Goal: Task Accomplishment & Management: Manage account settings

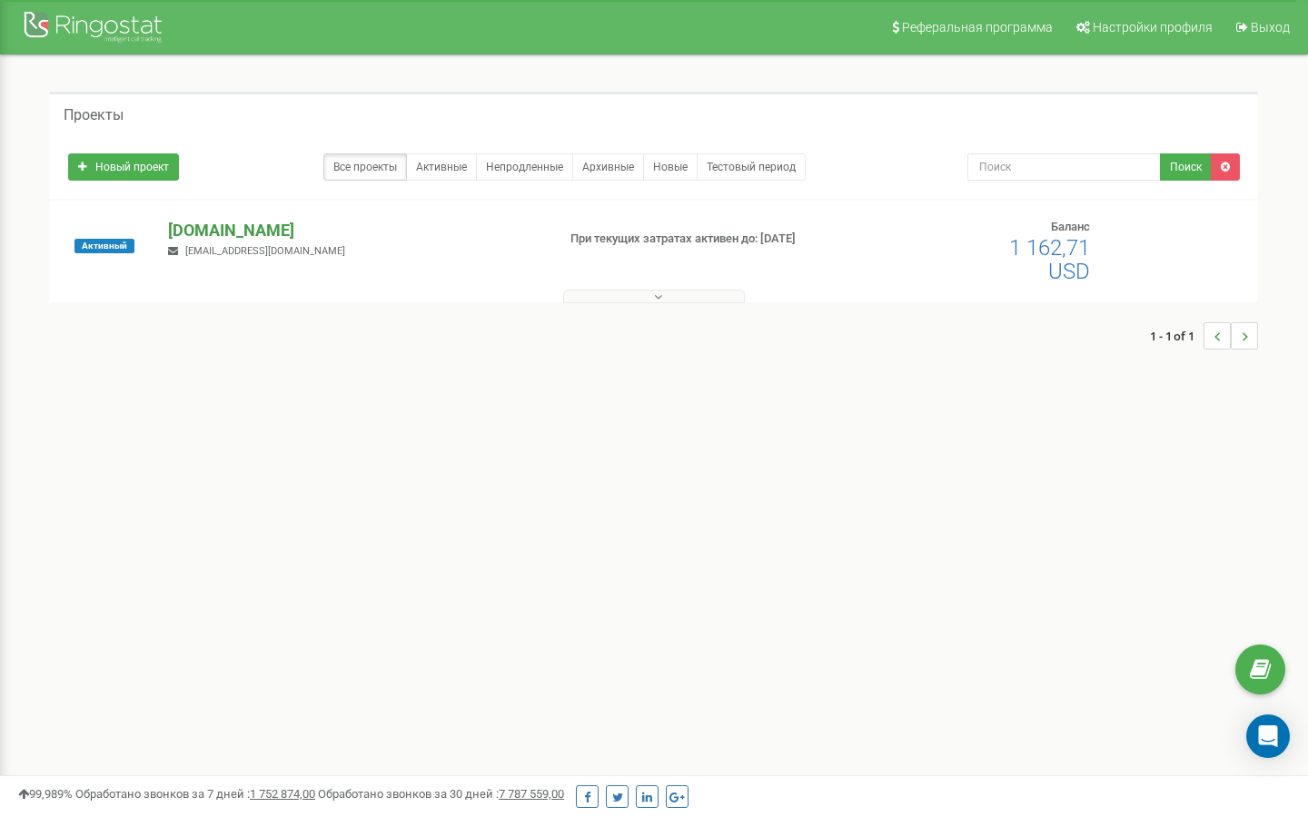
click at [192, 226] on p "[DOMAIN_NAME]" at bounding box center [354, 231] width 372 height 24
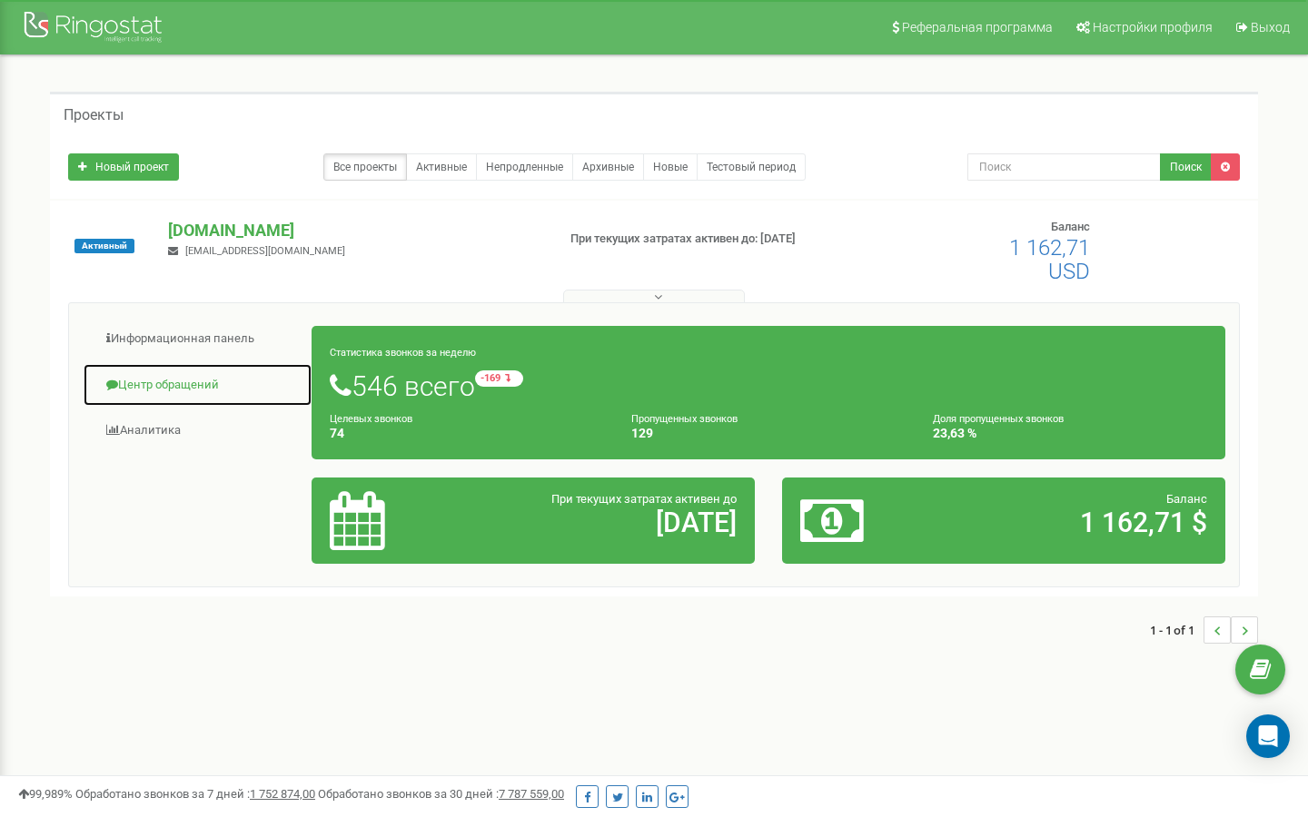
click at [176, 396] on link "Центр обращений" at bounding box center [198, 385] width 230 height 44
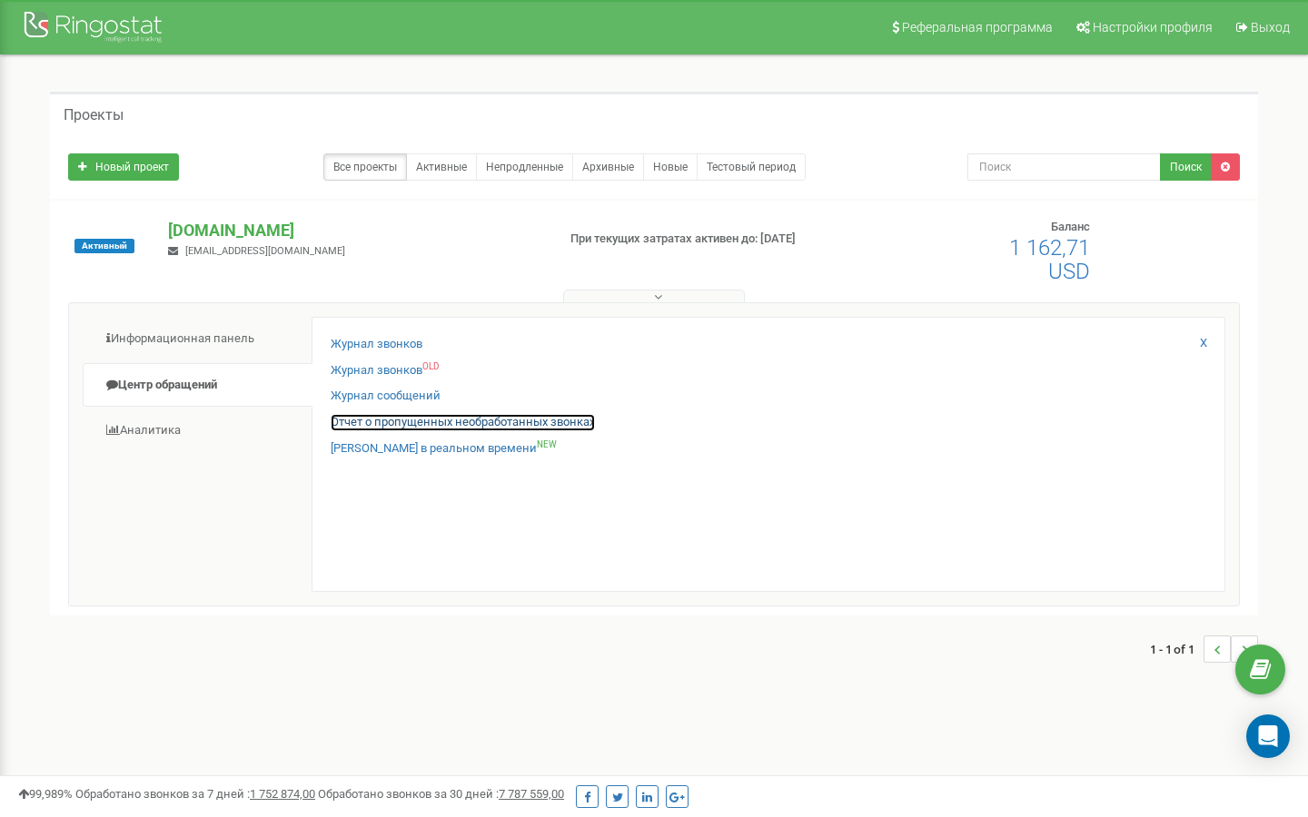
click at [403, 424] on link "Отчет о пропущенных необработанных звонках" at bounding box center [463, 422] width 264 height 17
click at [510, 424] on link "Отчет о пропущенных необработанных звонках" at bounding box center [463, 422] width 264 height 17
click at [506, 424] on link "Отчет о пропущенных необработанных звонках" at bounding box center [463, 422] width 264 height 17
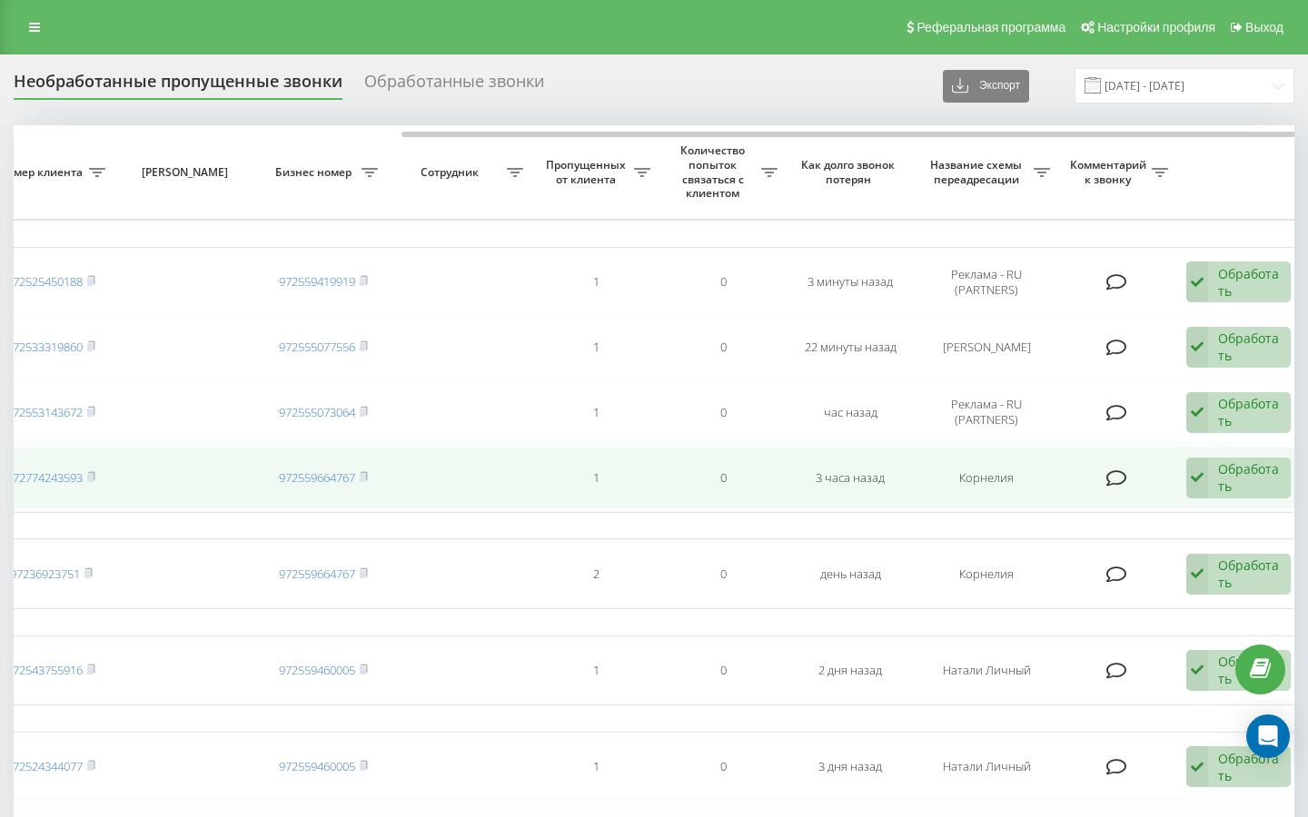
scroll to position [0, 536]
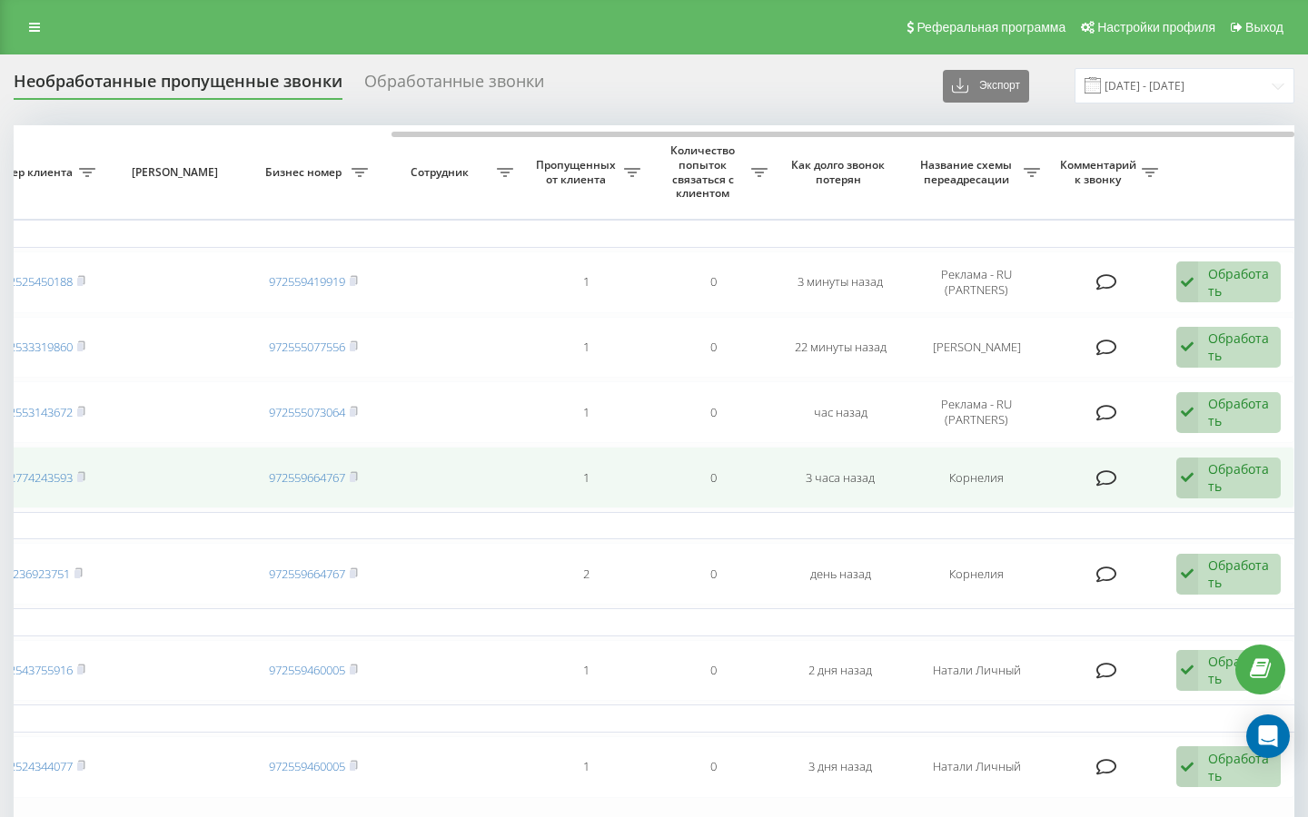
click at [1254, 484] on div "Обработать" at bounding box center [1239, 477] width 63 height 35
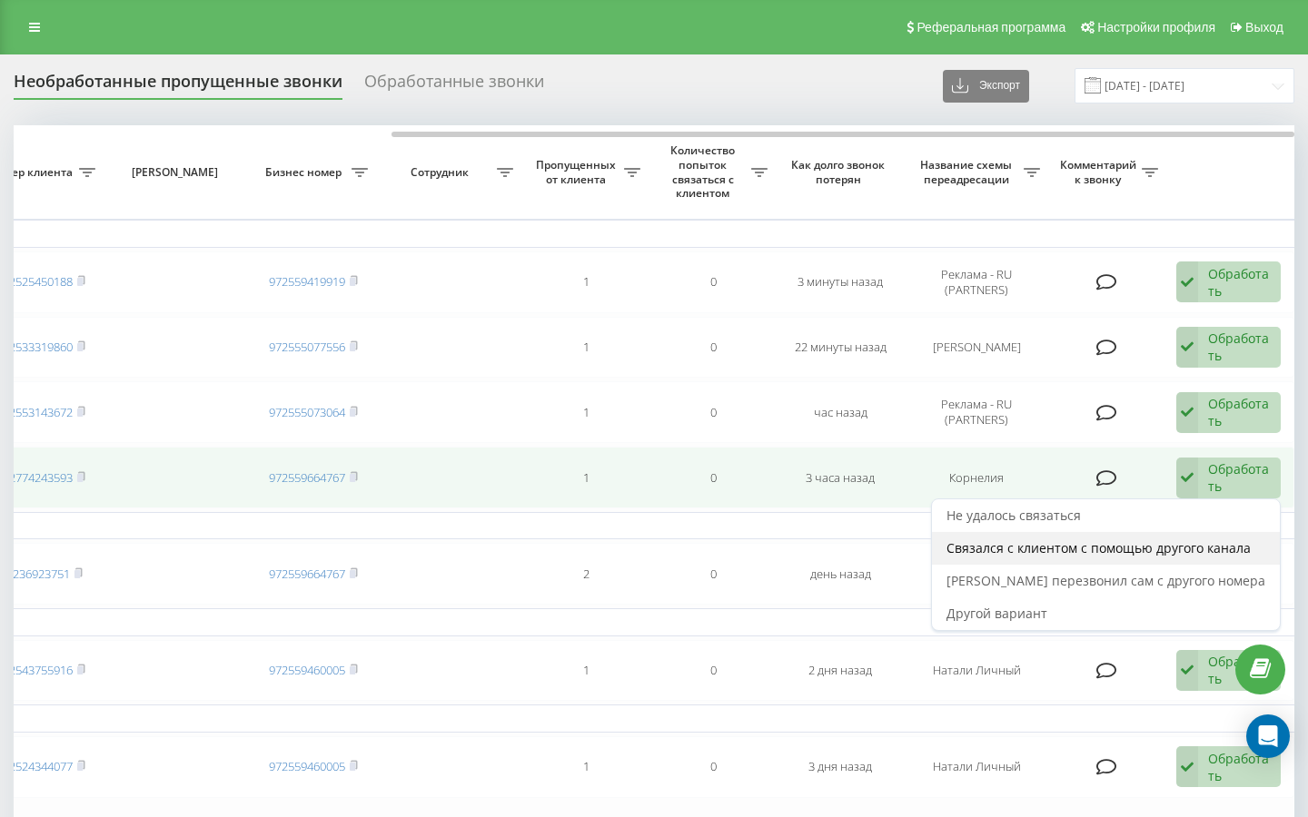
click at [1145, 540] on span "Связался с клиентом с помощью другого канала" at bounding box center [1098, 547] width 304 height 17
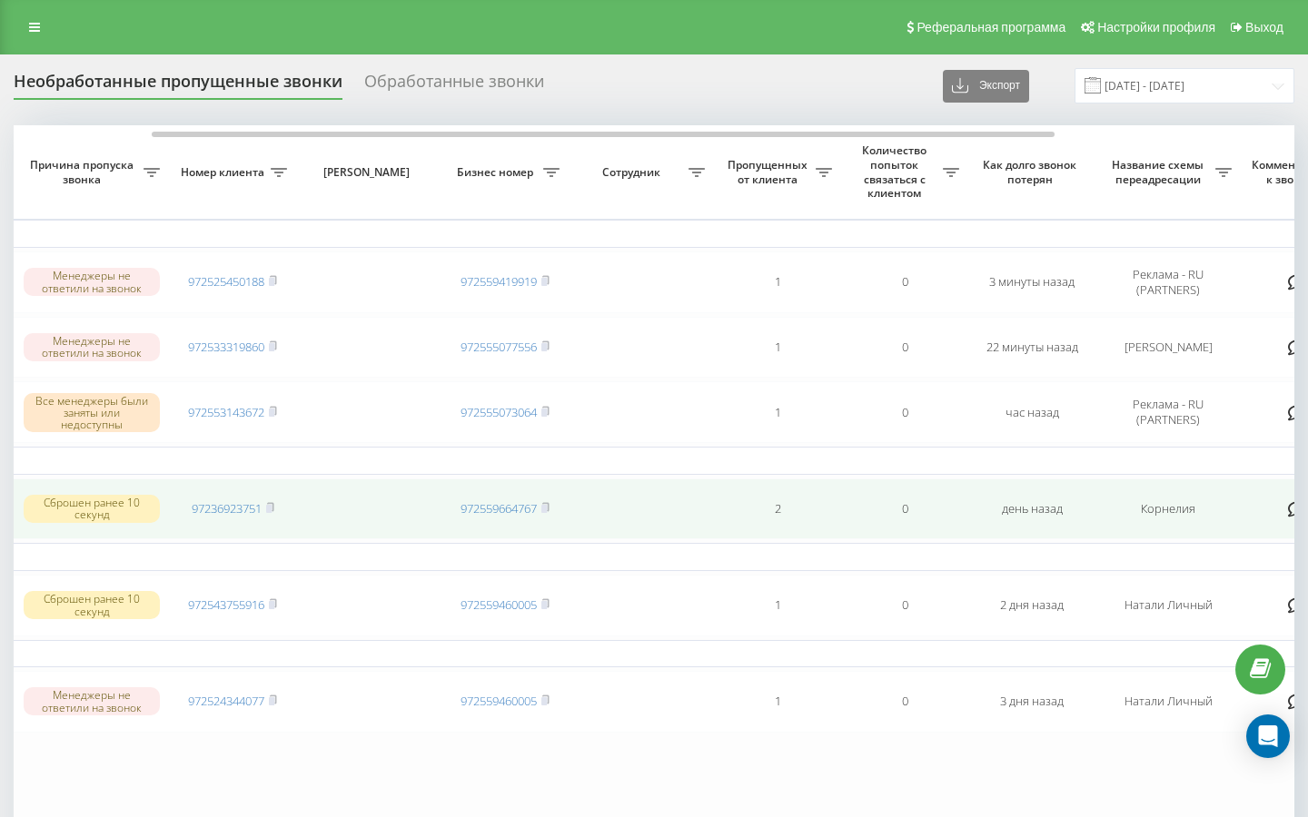
scroll to position [0, 0]
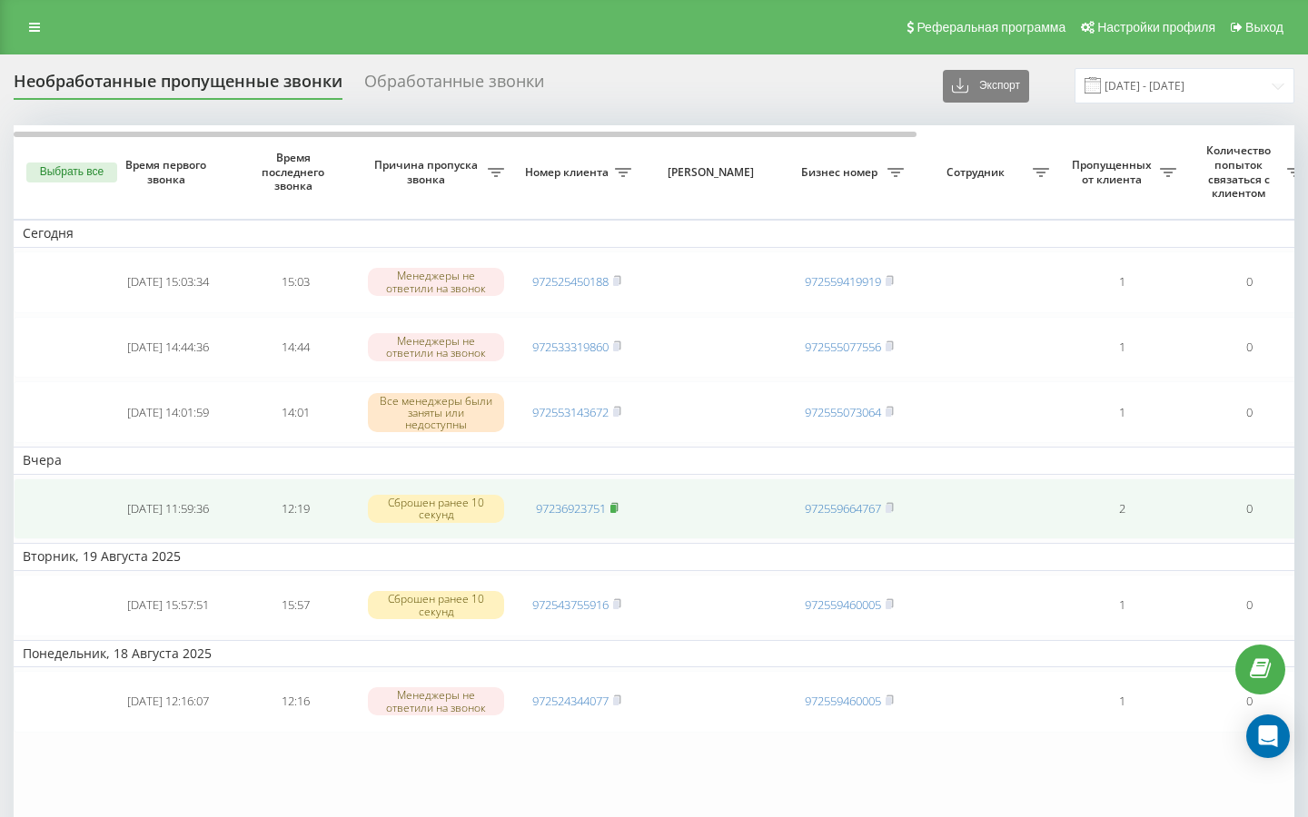
click at [616, 509] on rect at bounding box center [612, 509] width 5 height 8
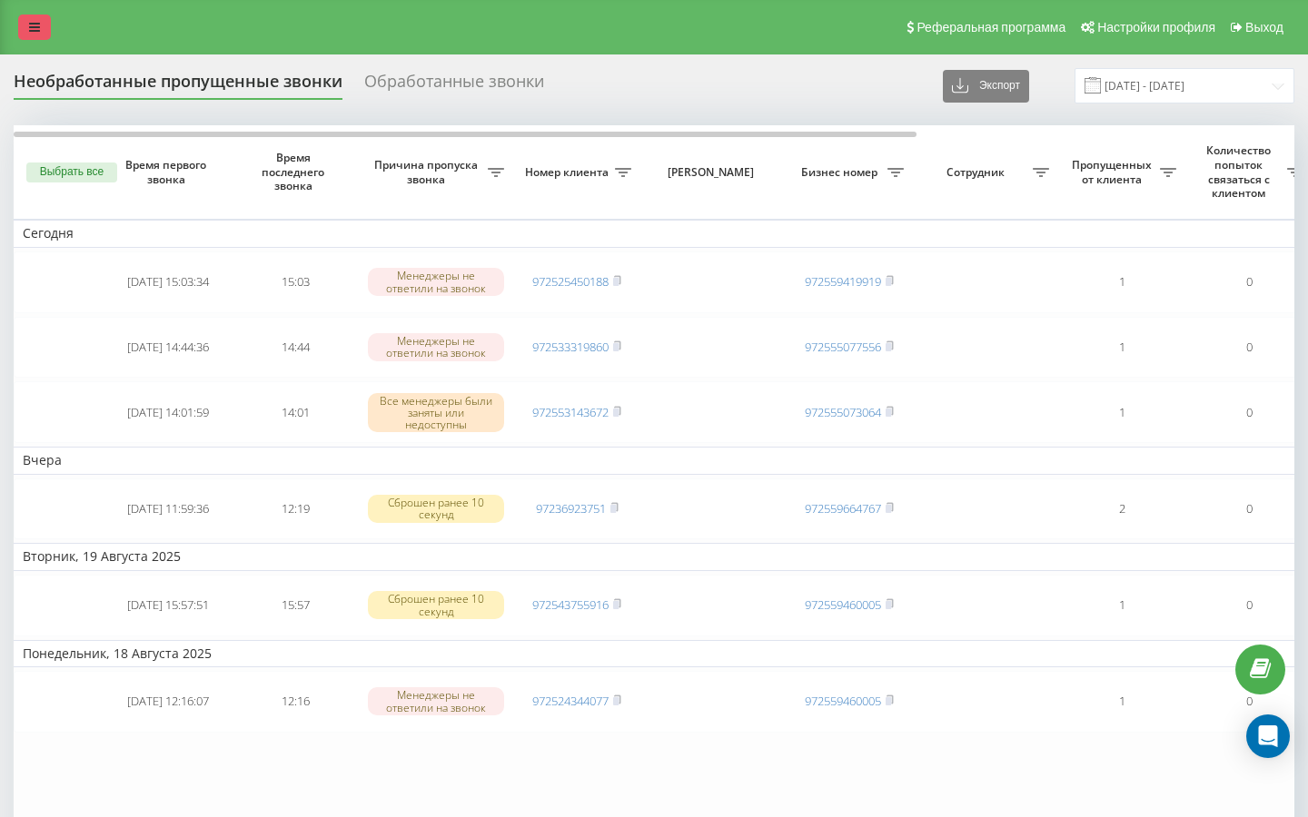
click at [37, 37] on link at bounding box center [34, 27] width 33 height 25
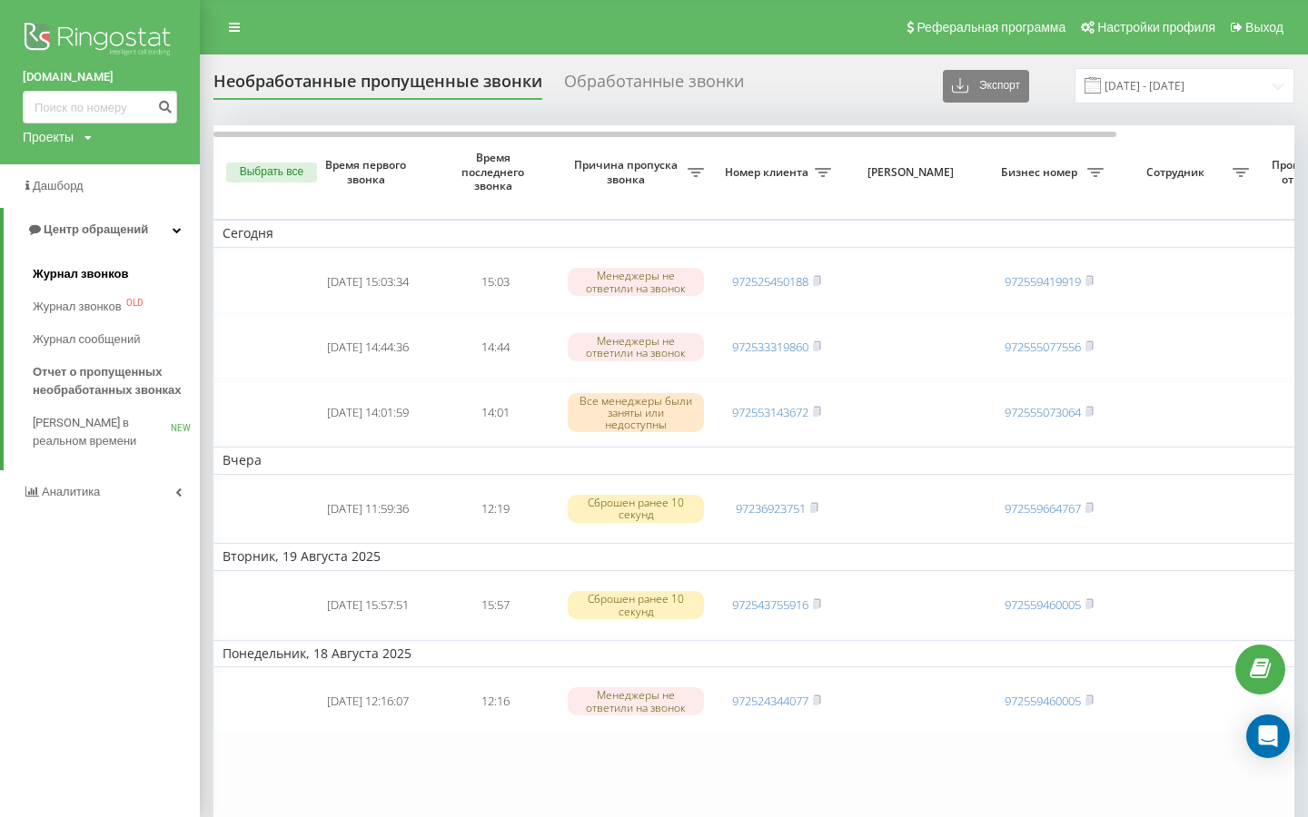
click at [113, 280] on span "Журнал звонков" at bounding box center [80, 274] width 95 height 18
click at [106, 278] on span "Журнал звонков" at bounding box center [80, 274] width 95 height 18
click at [106, 272] on span "Журнал звонков" at bounding box center [80, 274] width 95 height 18
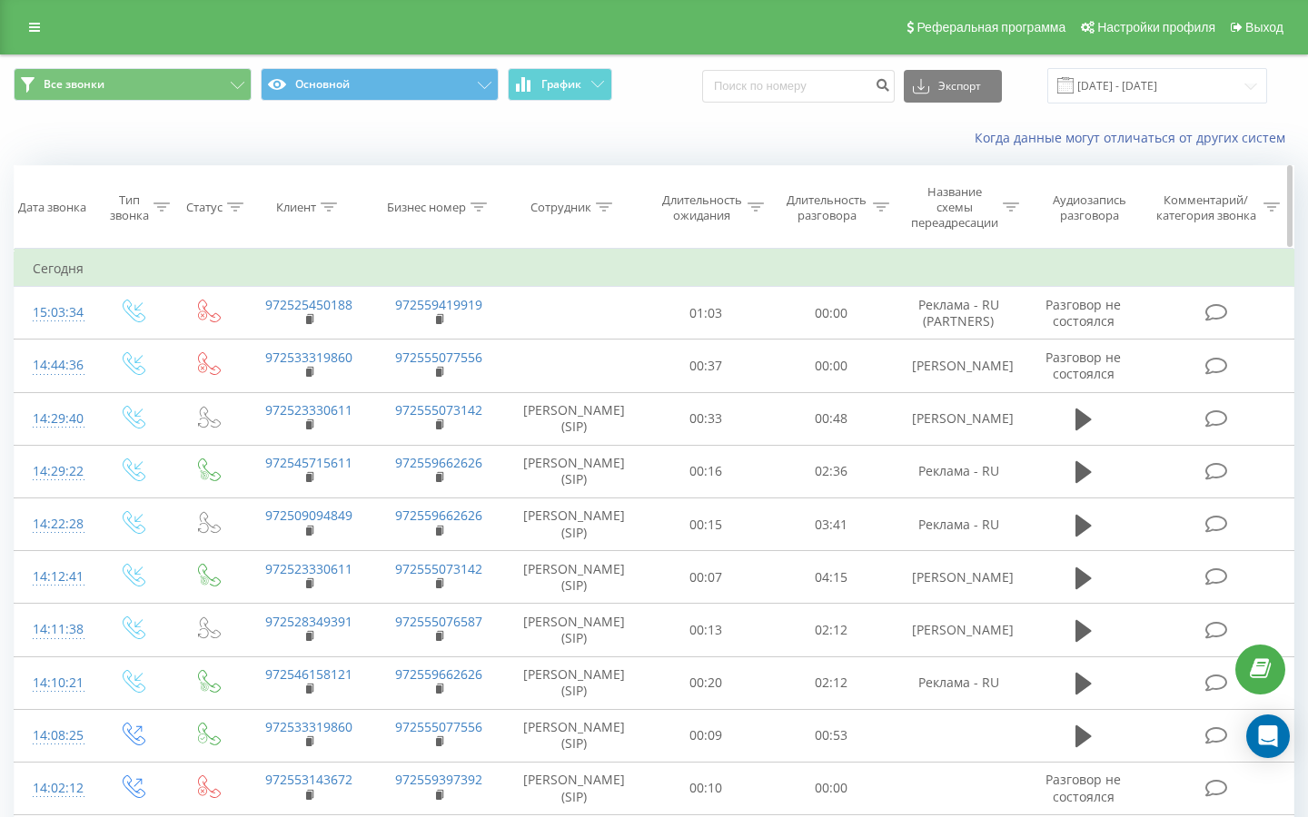
click at [333, 201] on div at bounding box center [329, 207] width 16 height 15
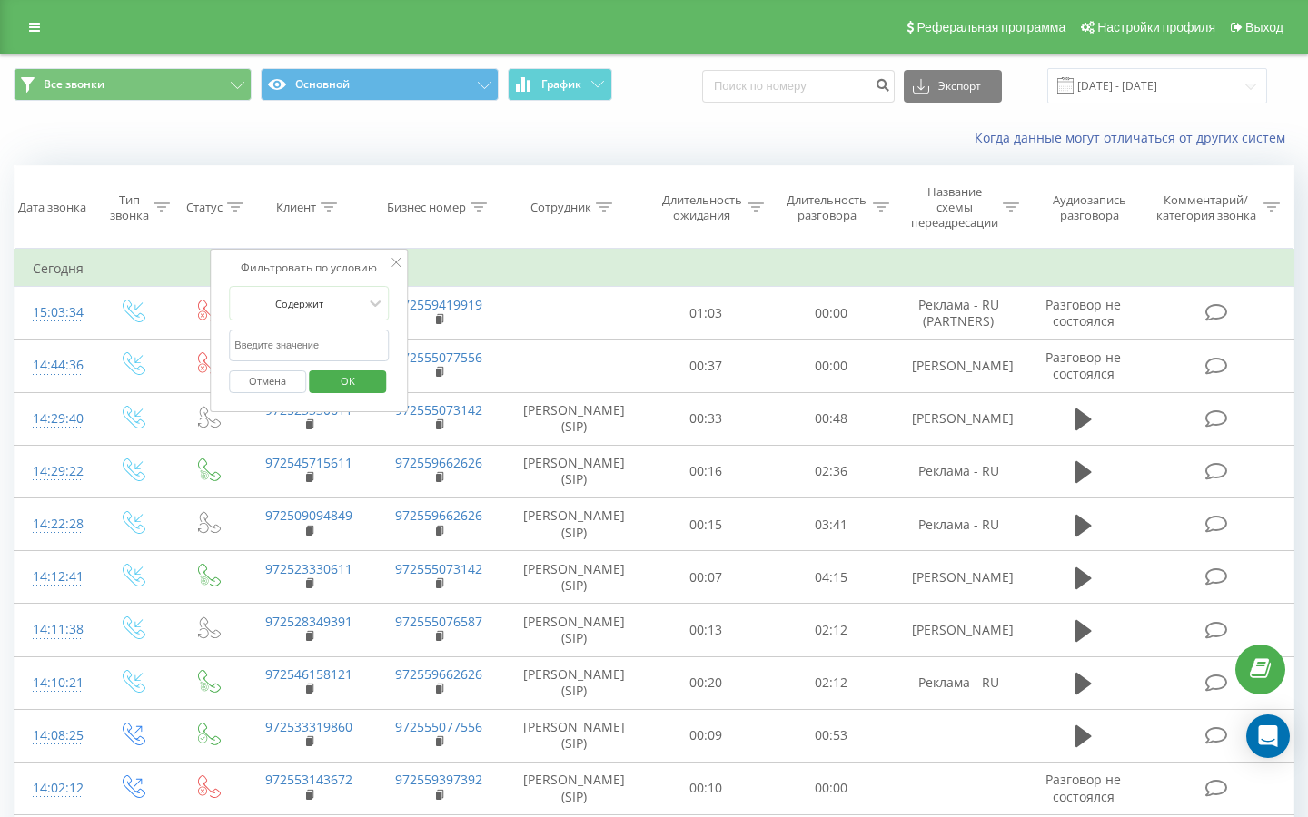
click at [277, 355] on input "text" at bounding box center [309, 346] width 160 height 32
paste input "97236923751"
type input "97236923751"
click at [345, 385] on span "OK" at bounding box center [347, 381] width 51 height 28
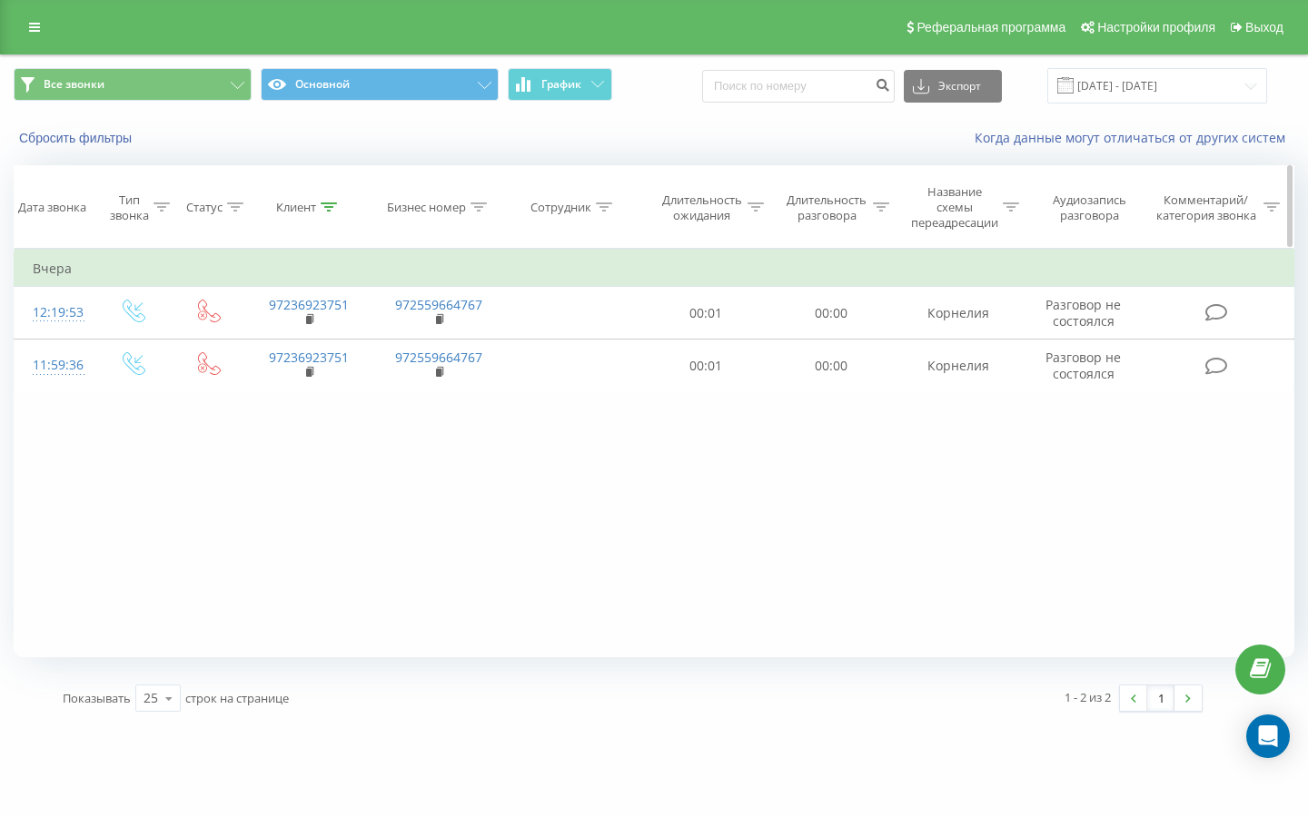
click at [324, 215] on th "Клиент" at bounding box center [309, 207] width 130 height 83
click at [327, 212] on div at bounding box center [329, 207] width 16 height 15
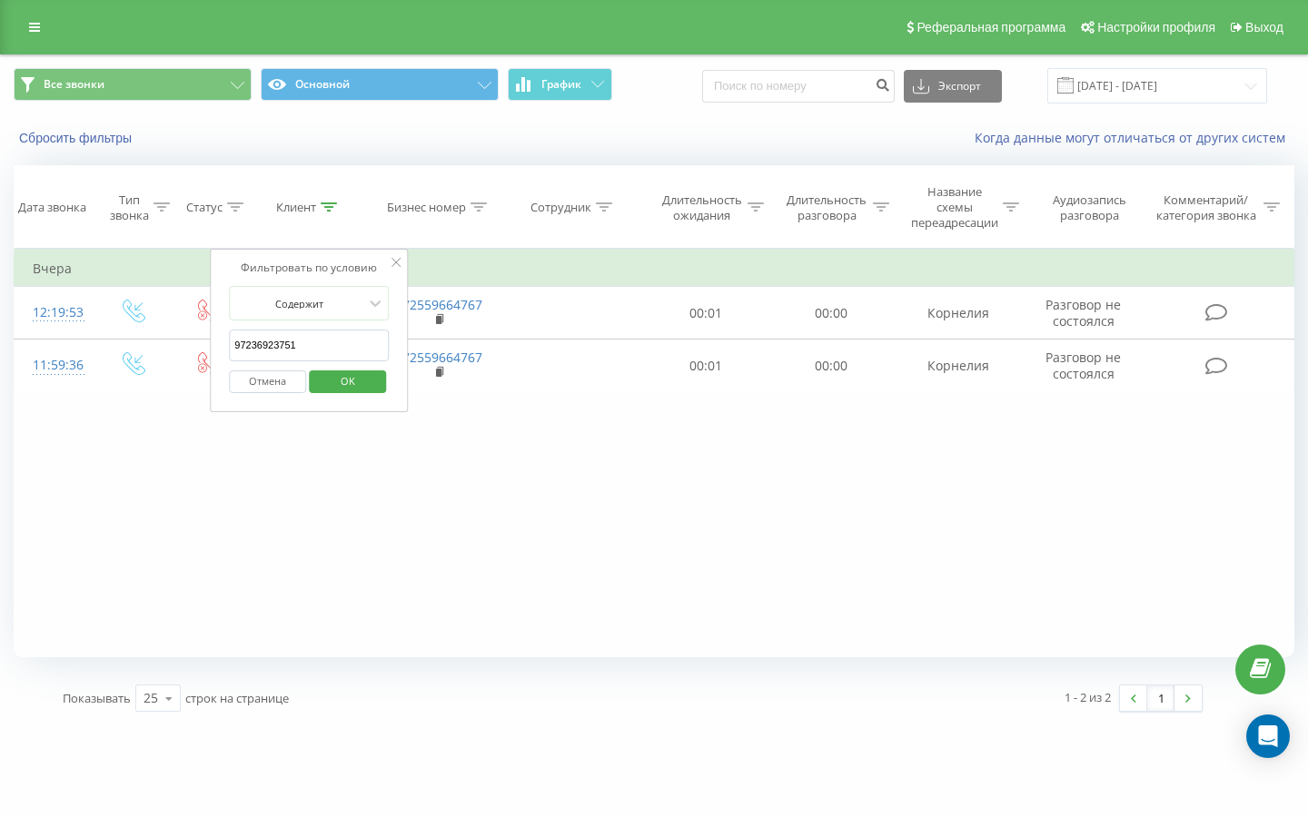
click at [262, 370] on button "Отмена" at bounding box center [267, 381] width 77 height 23
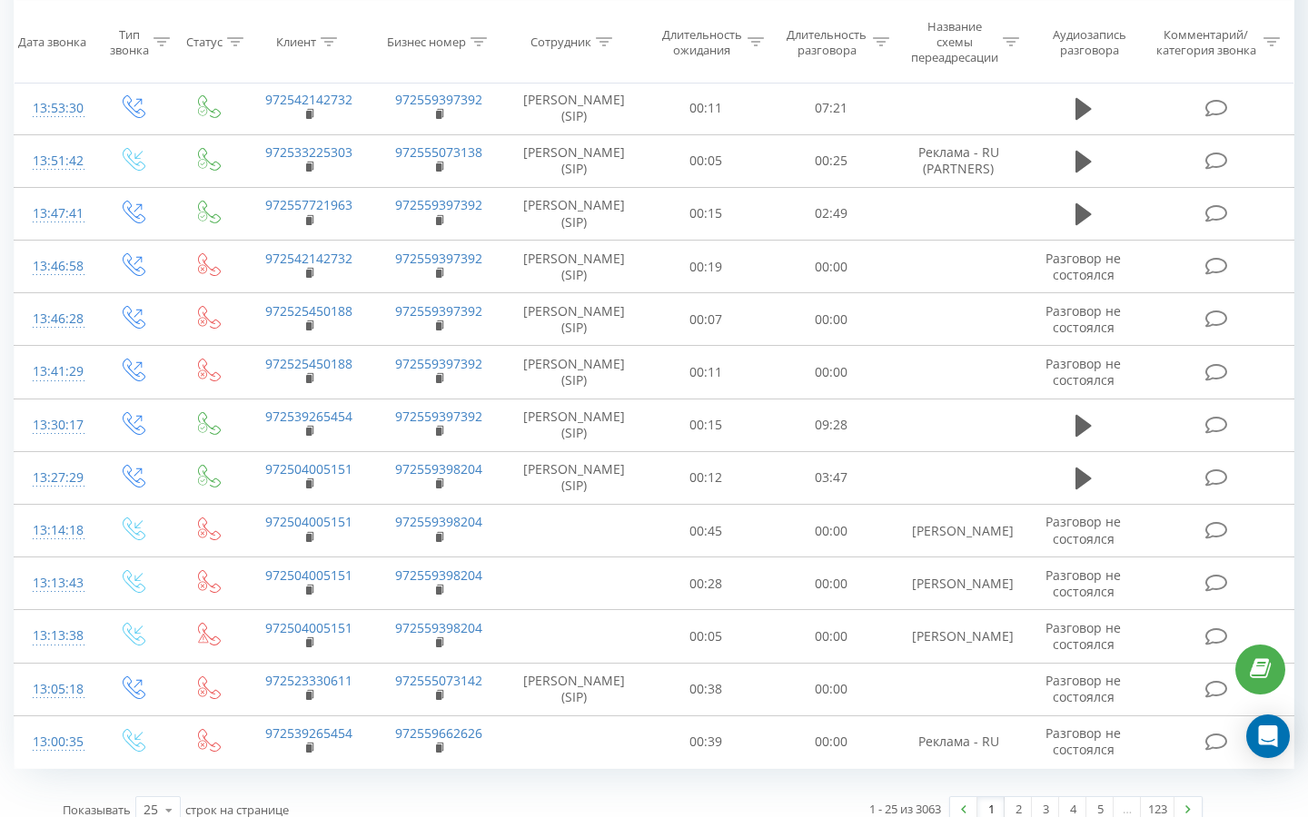
scroll to position [873, 0]
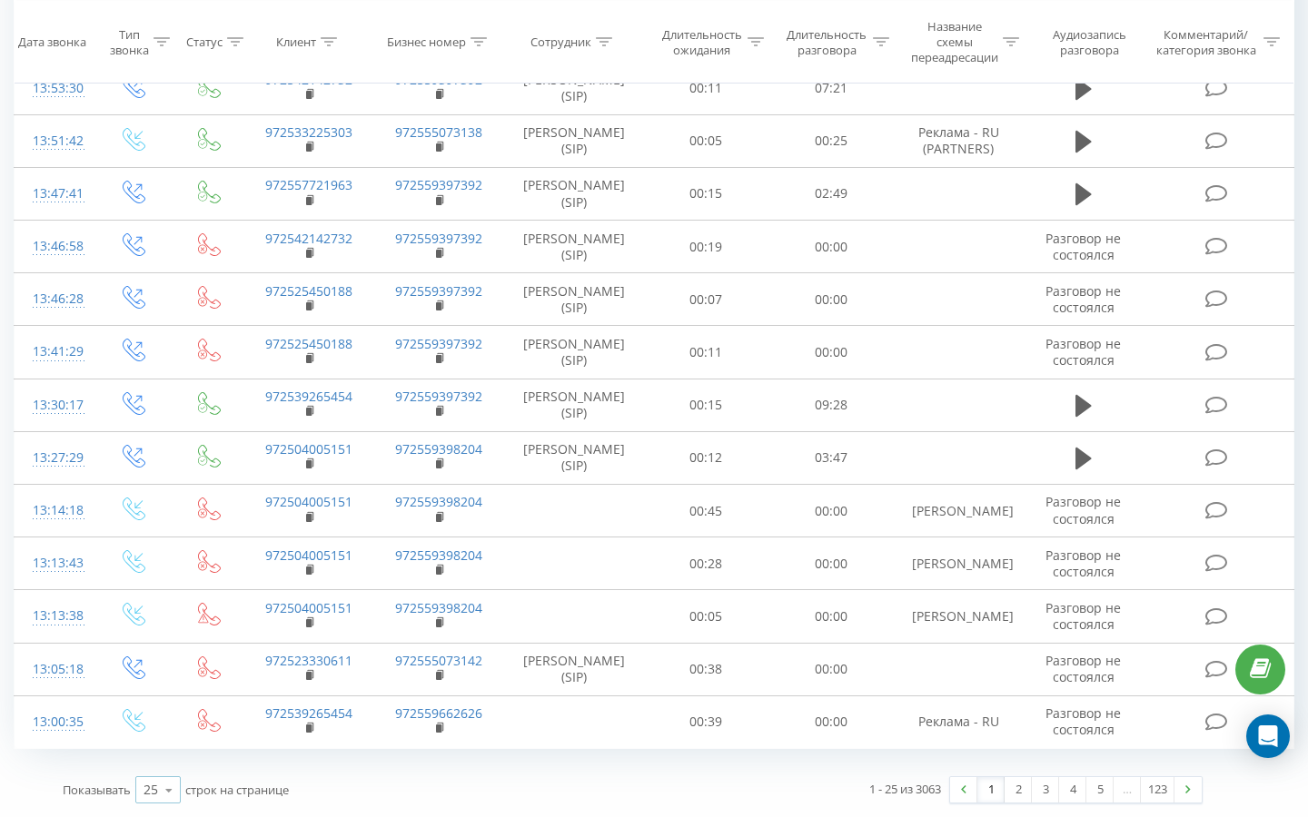
click at [159, 787] on icon at bounding box center [168, 790] width 27 height 35
click at [163, 771] on span "100" at bounding box center [154, 763] width 22 height 17
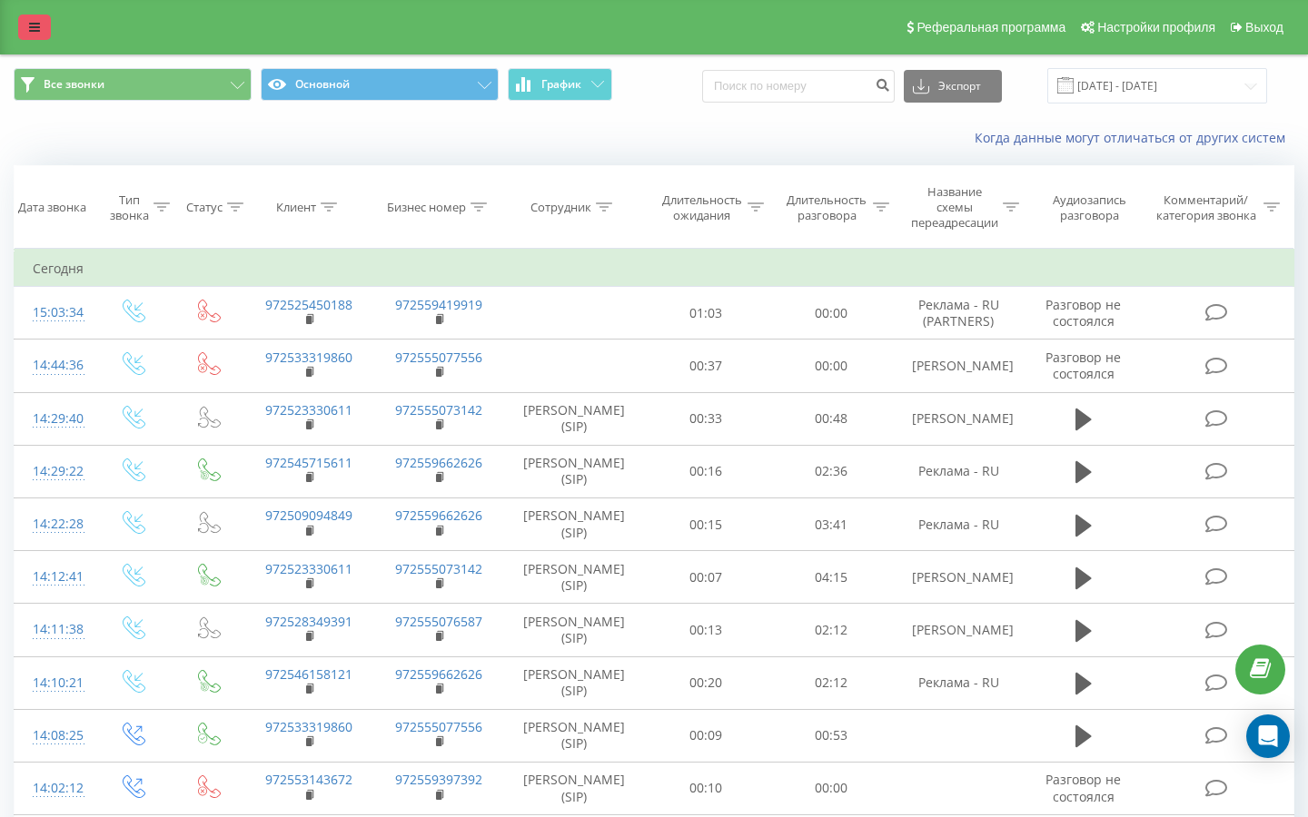
click at [43, 30] on link at bounding box center [34, 27] width 33 height 25
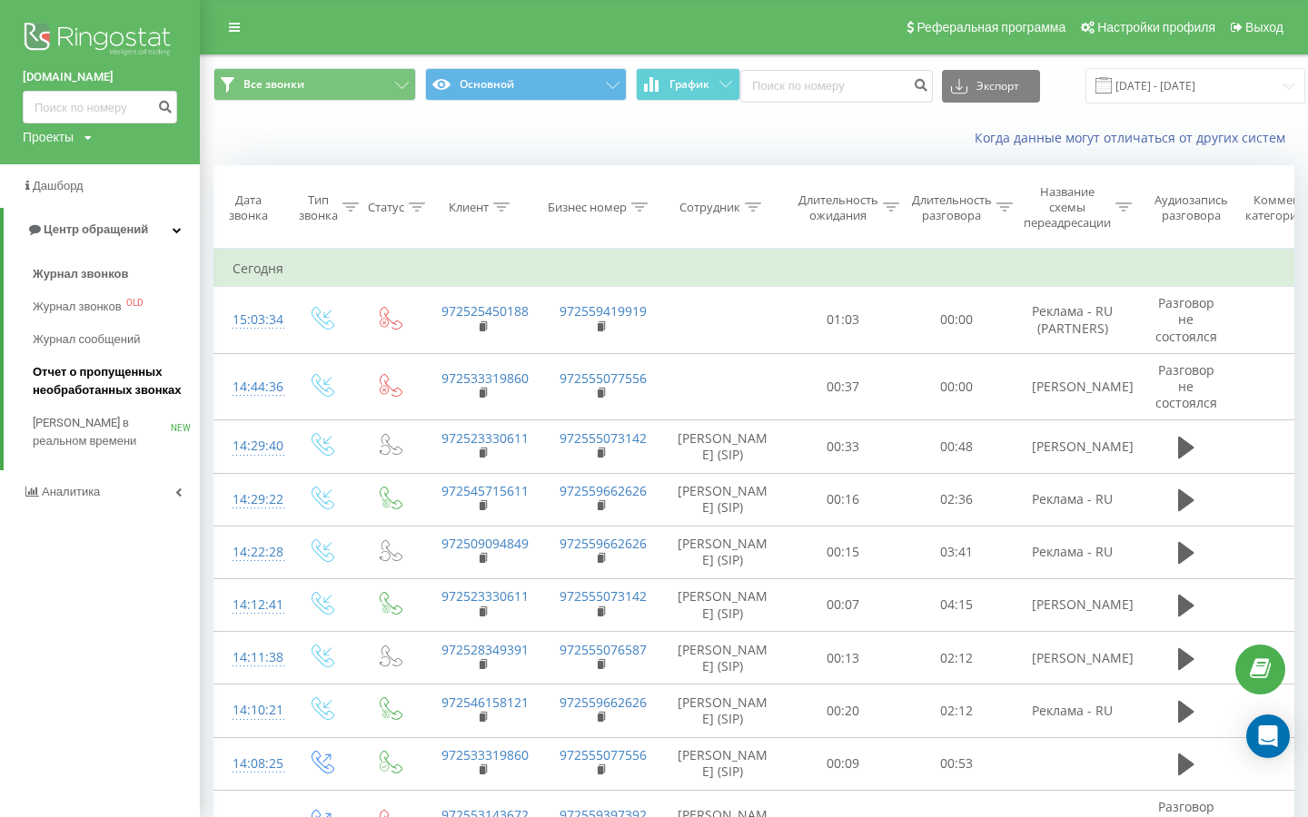
click at [97, 372] on span "Отчет о пропущенных необработанных звонках" at bounding box center [112, 381] width 158 height 36
click at [158, 382] on span "Отчет о пропущенных необработанных звонках" at bounding box center [112, 381] width 158 height 36
click at [139, 370] on span "Отчет о пропущенных необработанных звонках" at bounding box center [112, 381] width 158 height 36
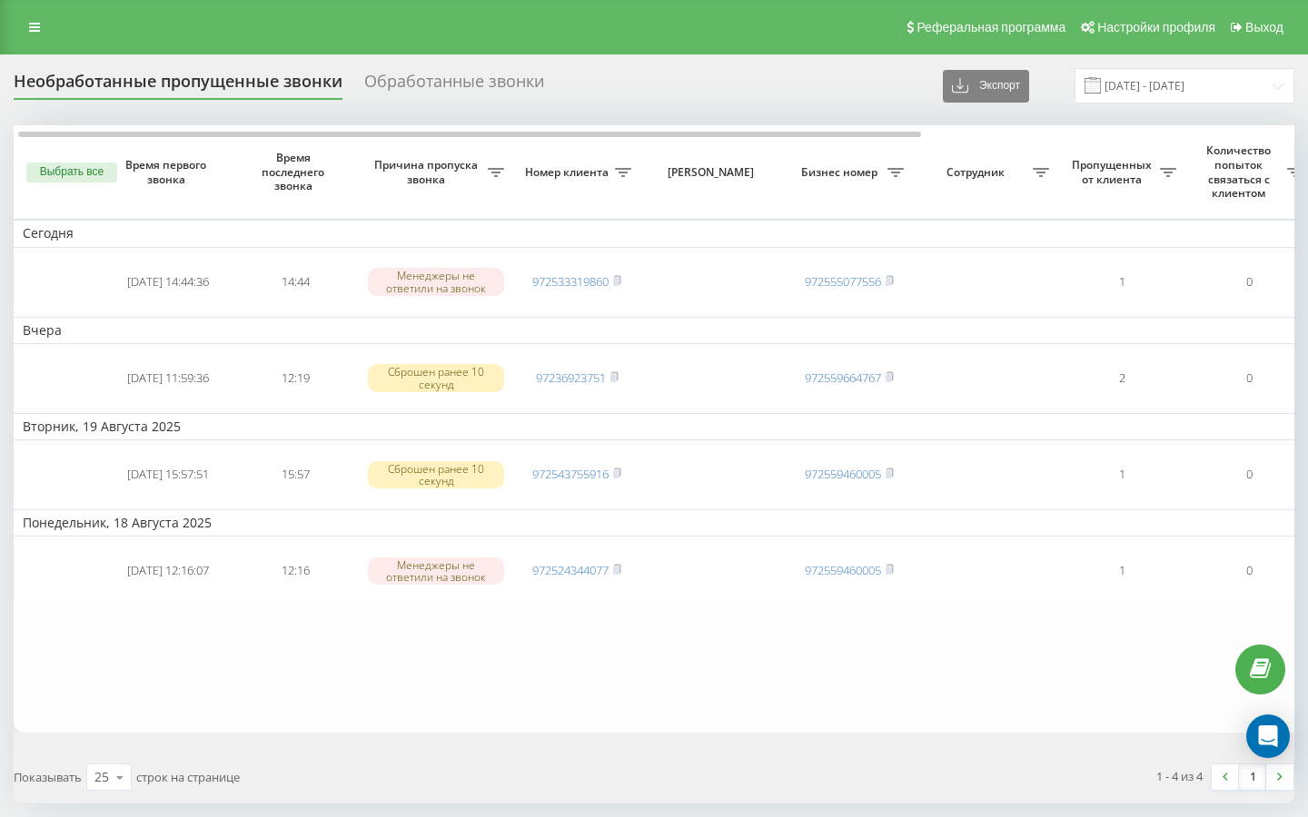
scroll to position [0, 15]
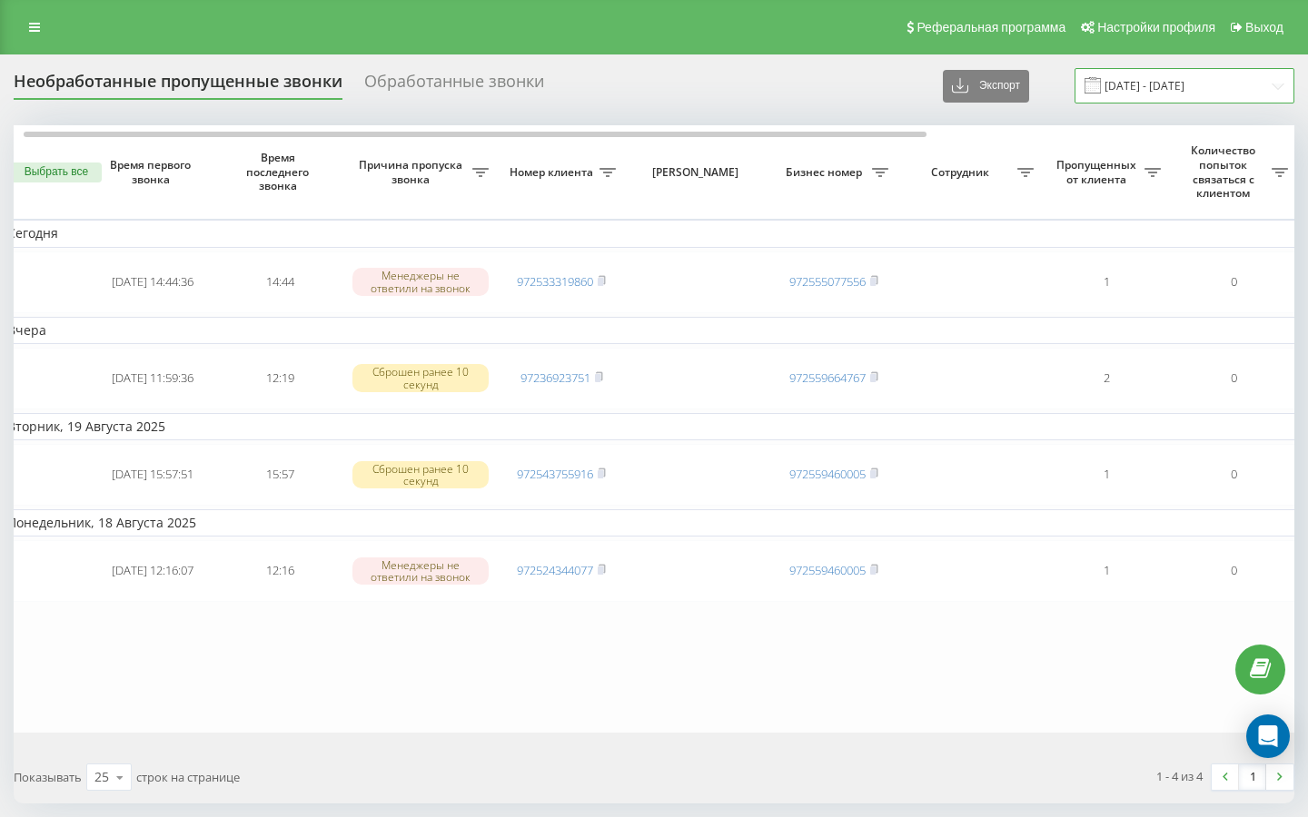
click at [1145, 80] on input "21.07.2025 - 21.08.2025" at bounding box center [1184, 85] width 220 height 35
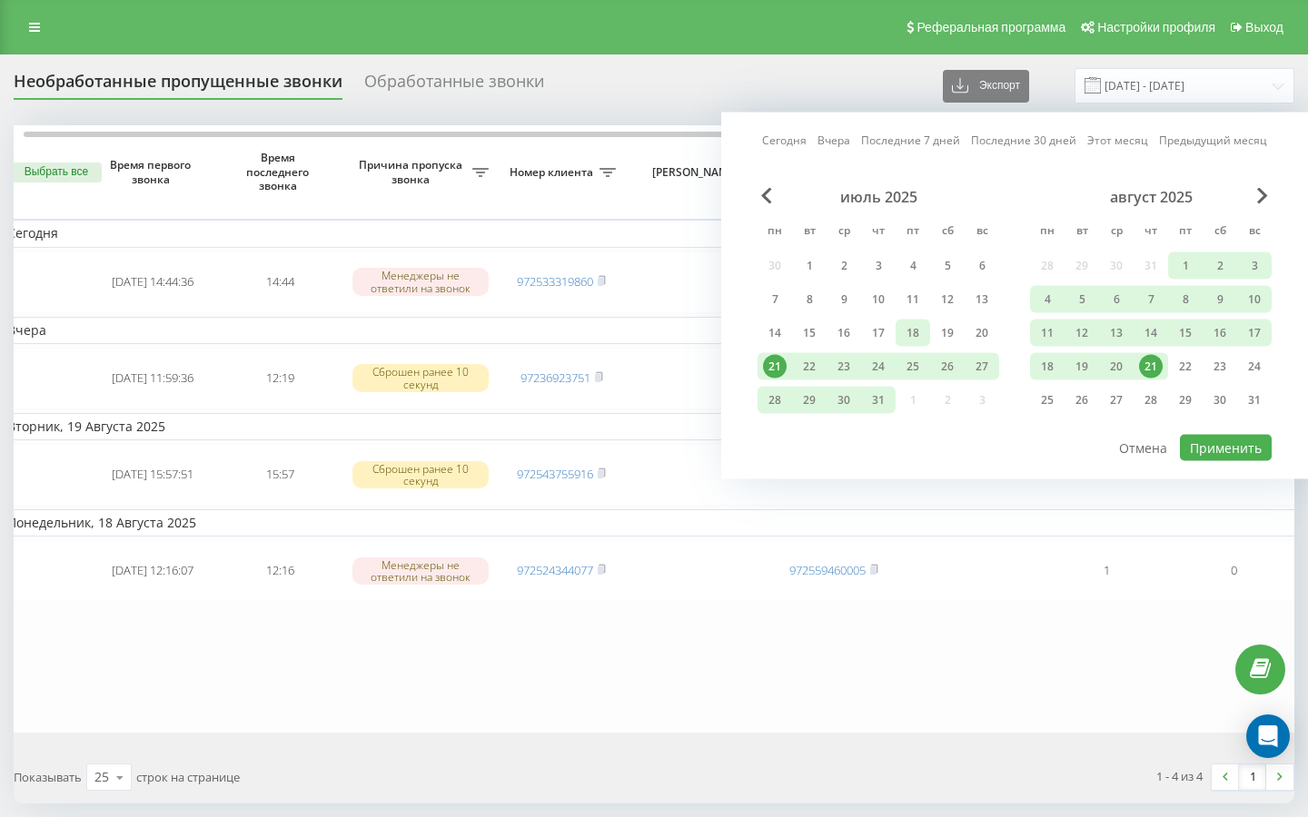
click at [905, 322] on div "18" at bounding box center [913, 333] width 24 height 24
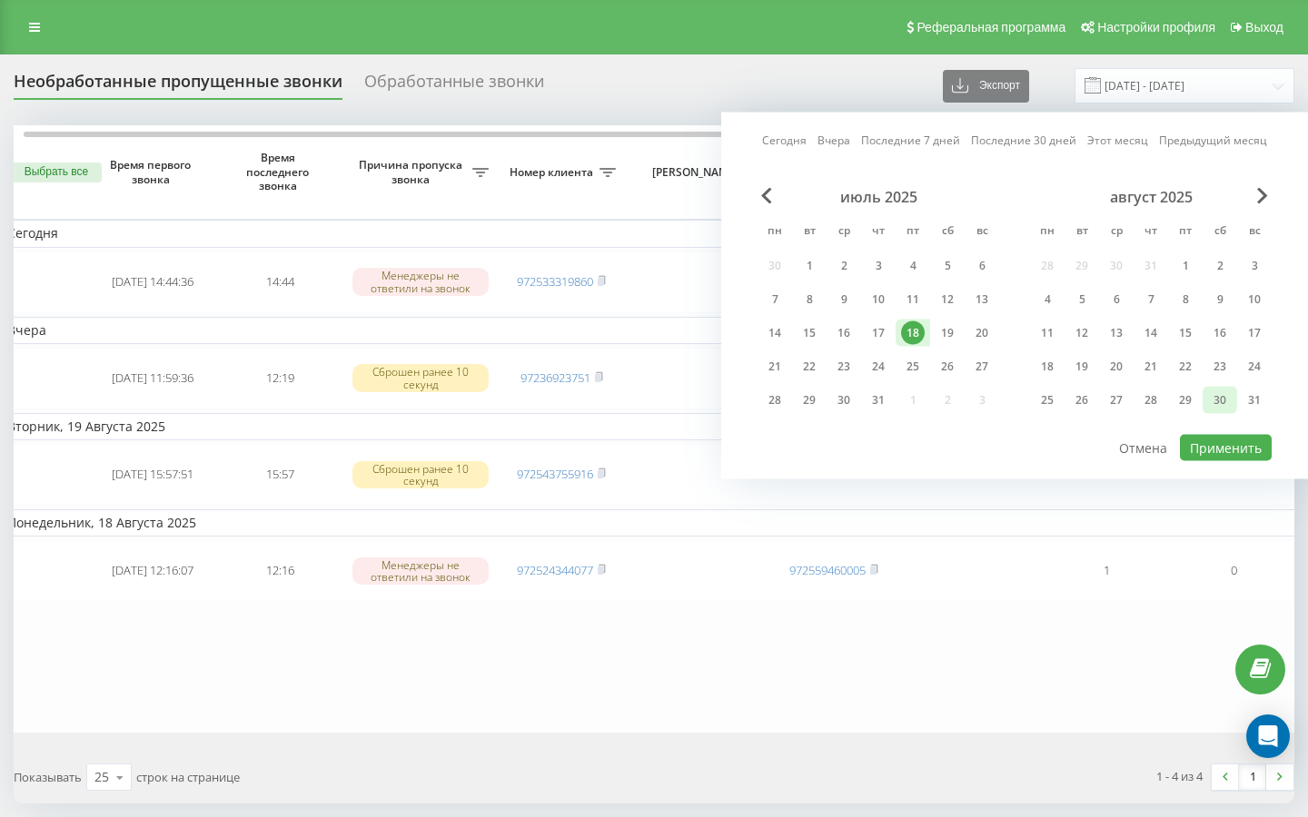
click at [1207, 400] on div "30" at bounding box center [1219, 400] width 35 height 27
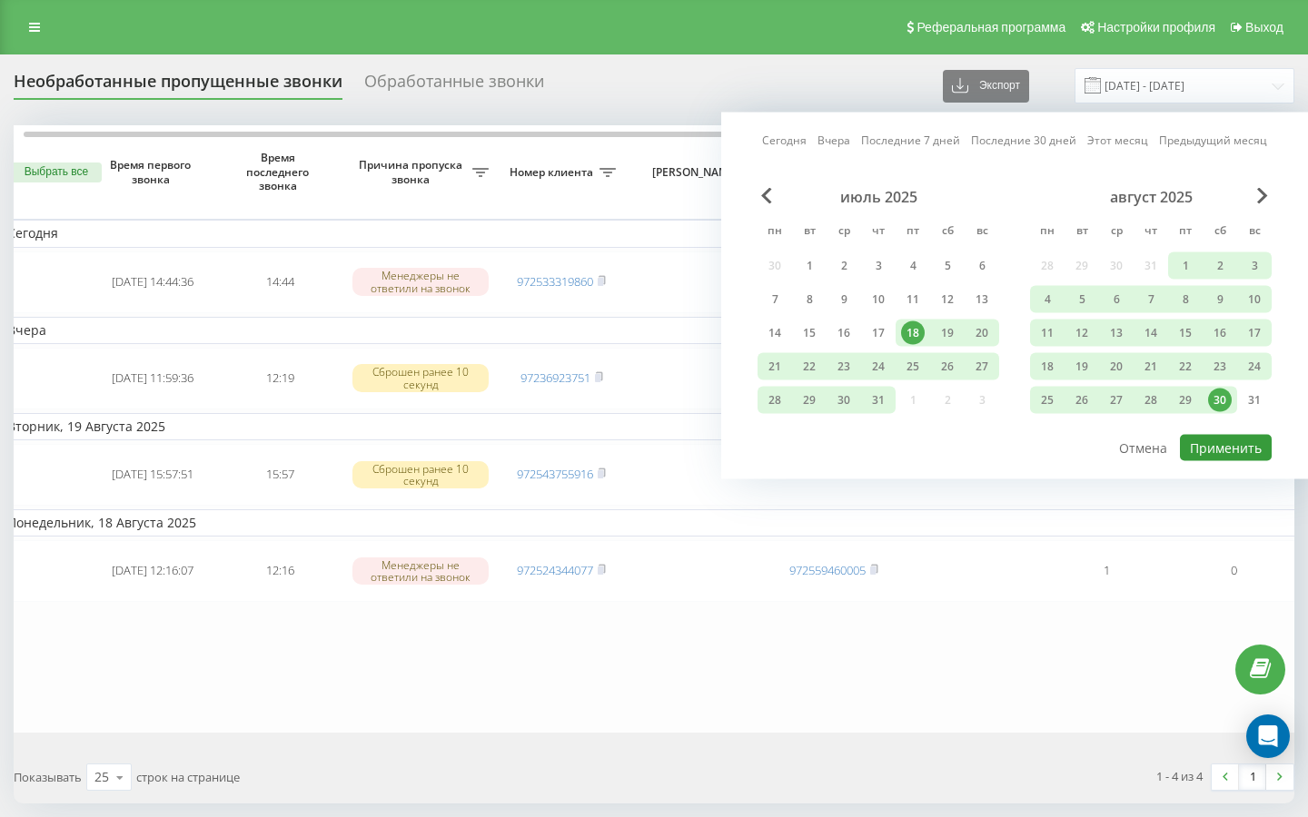
click at [1225, 439] on button "Применить" at bounding box center [1226, 448] width 92 height 26
type input "[DATE] - [DATE]"
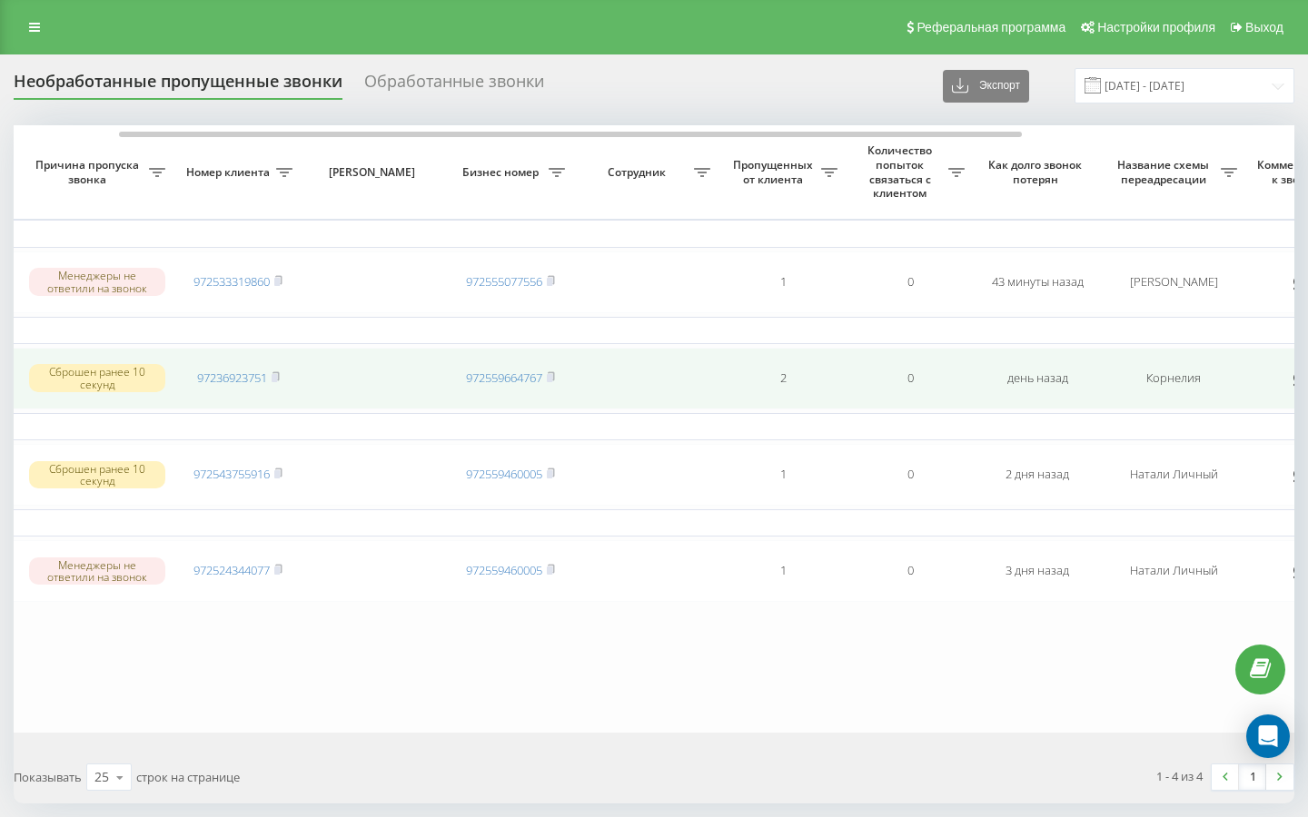
scroll to position [0, 249]
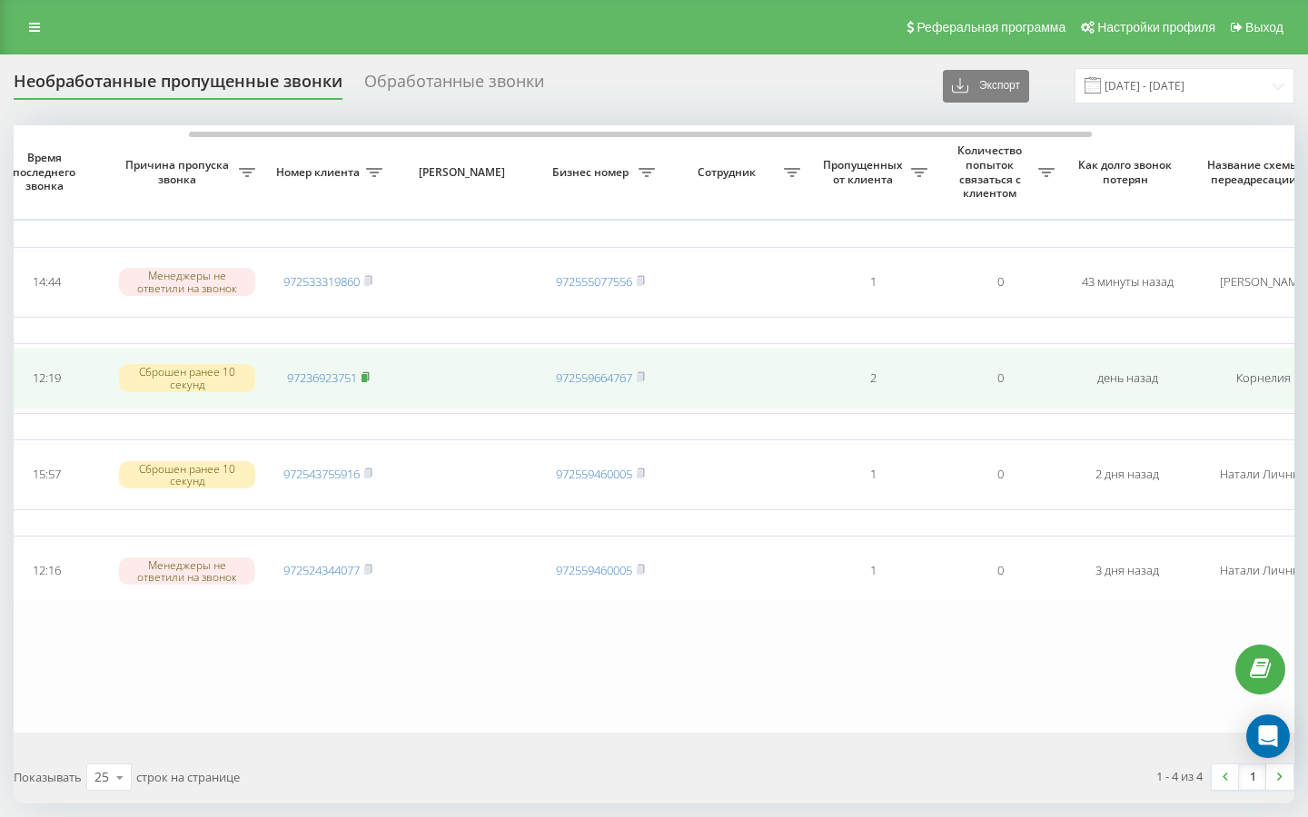
click at [367, 374] on rect at bounding box center [363, 378] width 5 height 8
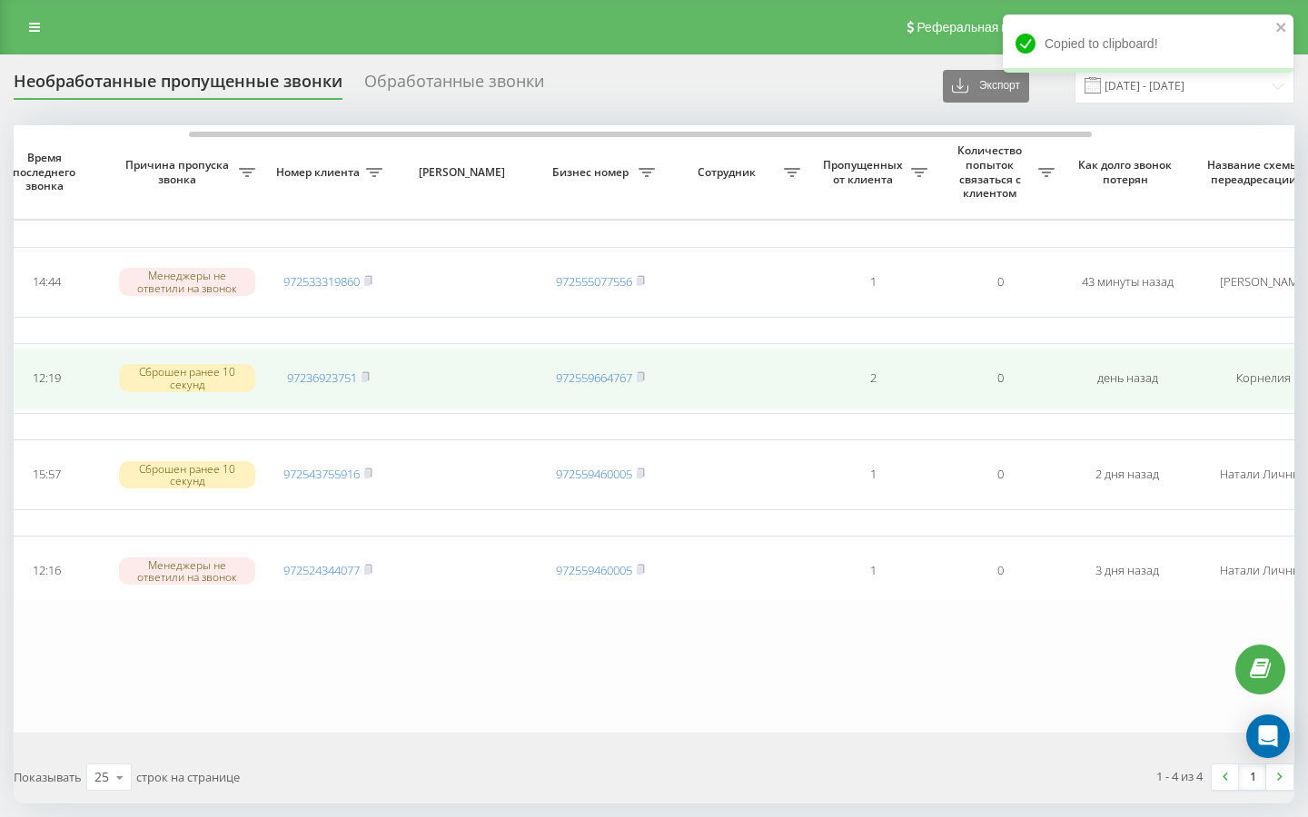
scroll to position [0, 536]
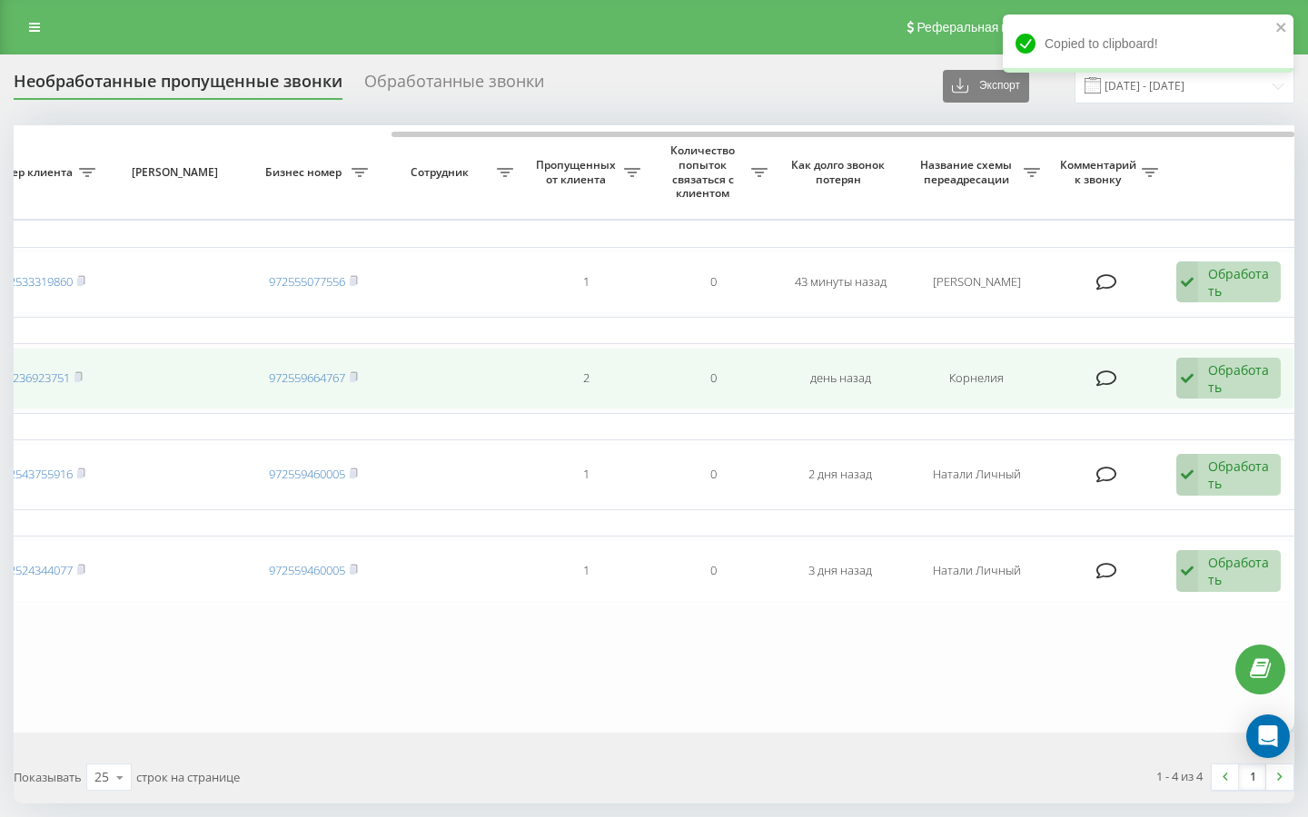
click at [1250, 390] on div "Обработать" at bounding box center [1239, 378] width 63 height 35
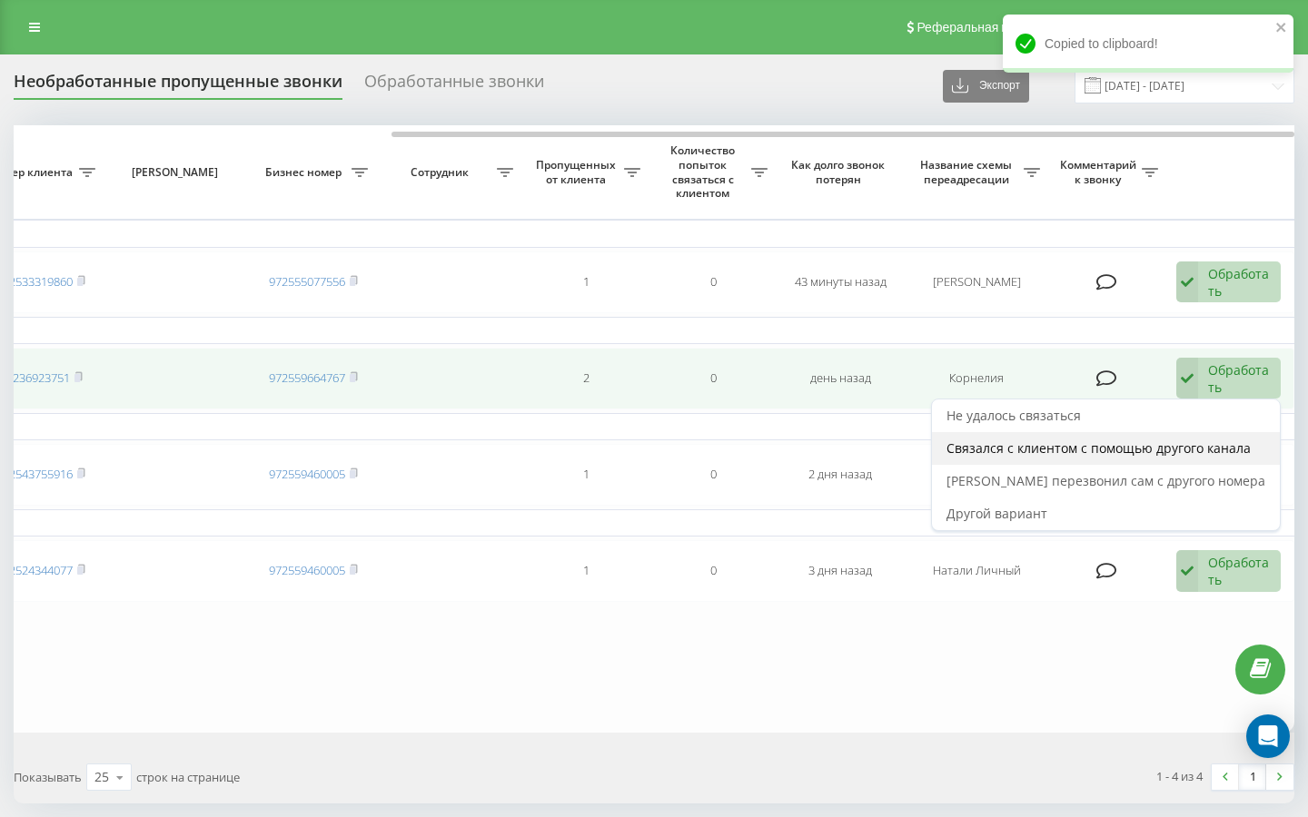
click at [1148, 455] on span "Связался с клиентом с помощью другого канала" at bounding box center [1098, 447] width 304 height 17
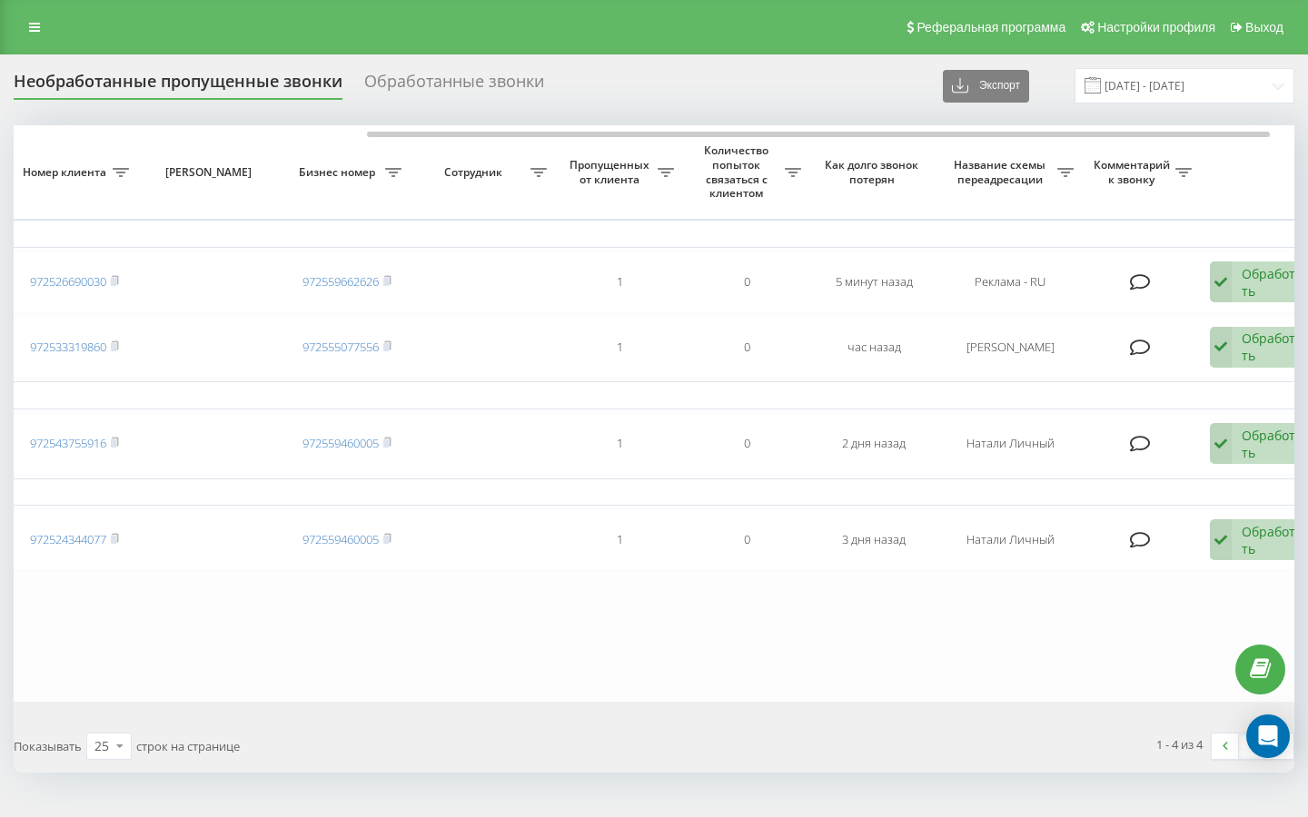
scroll to position [0, 501]
